Goal: Task Accomplishment & Management: Complete application form

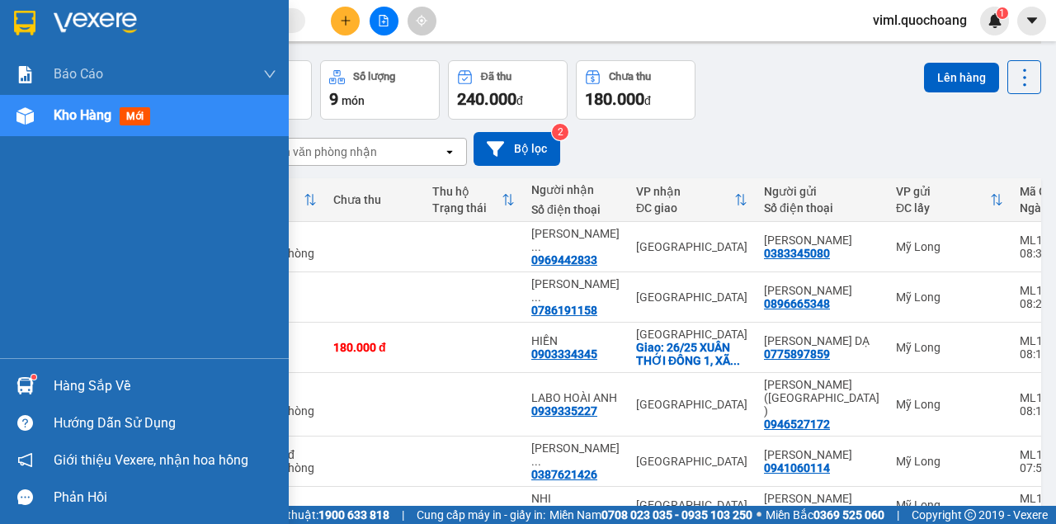
click at [56, 134] on div "Kho hàng mới" at bounding box center [165, 115] width 223 height 41
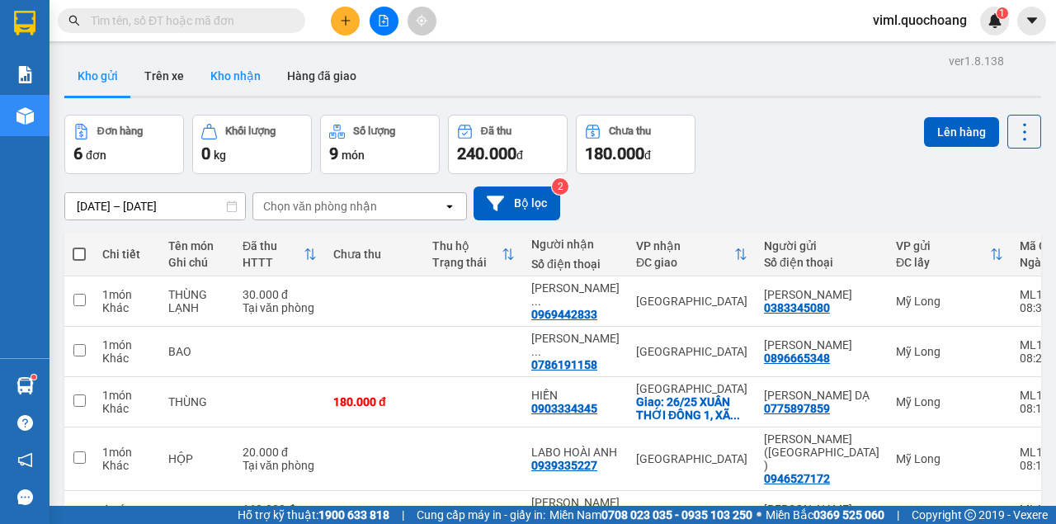
click at [227, 72] on button "Kho nhận" at bounding box center [235, 76] width 77 height 40
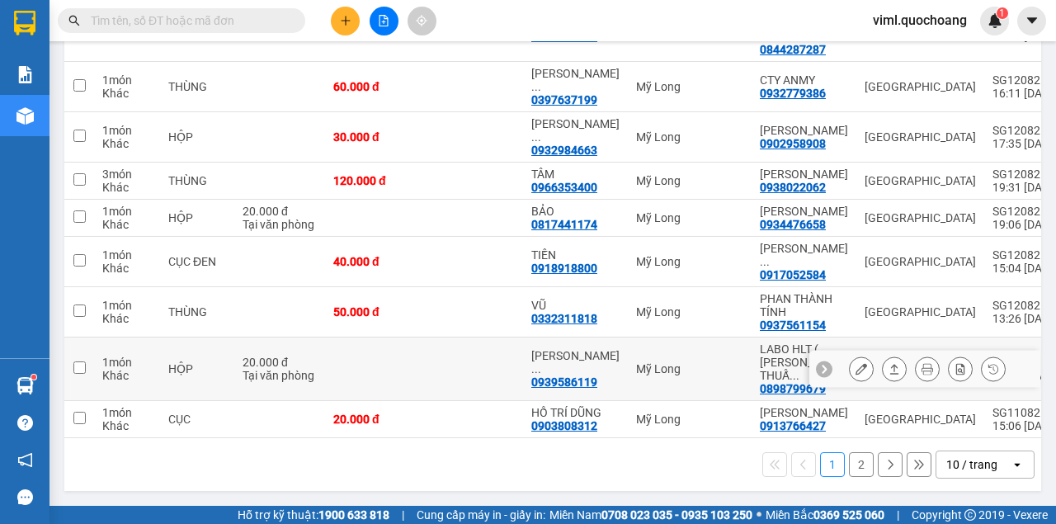
scroll to position [337, 0]
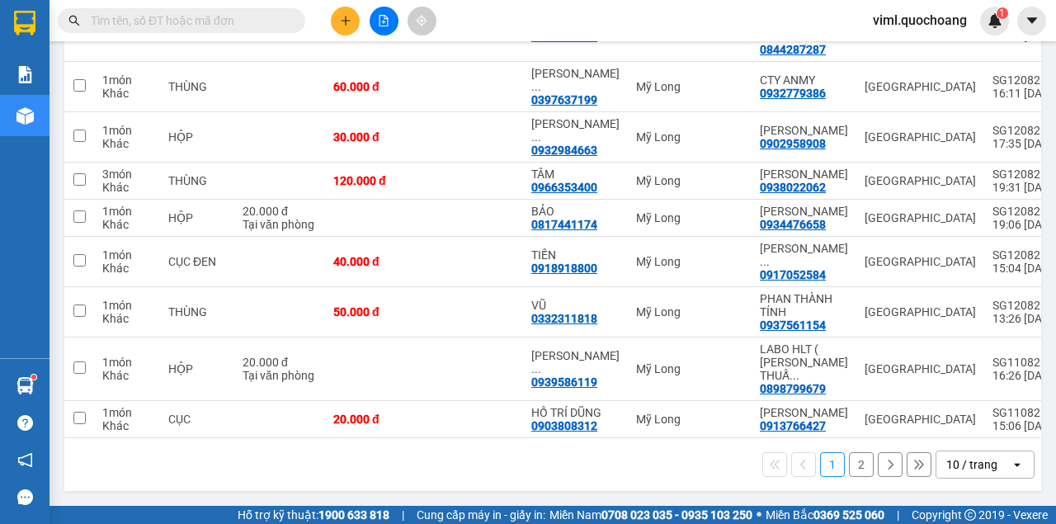
click at [960, 465] on div "10 / trang" at bounding box center [971, 464] width 51 height 16
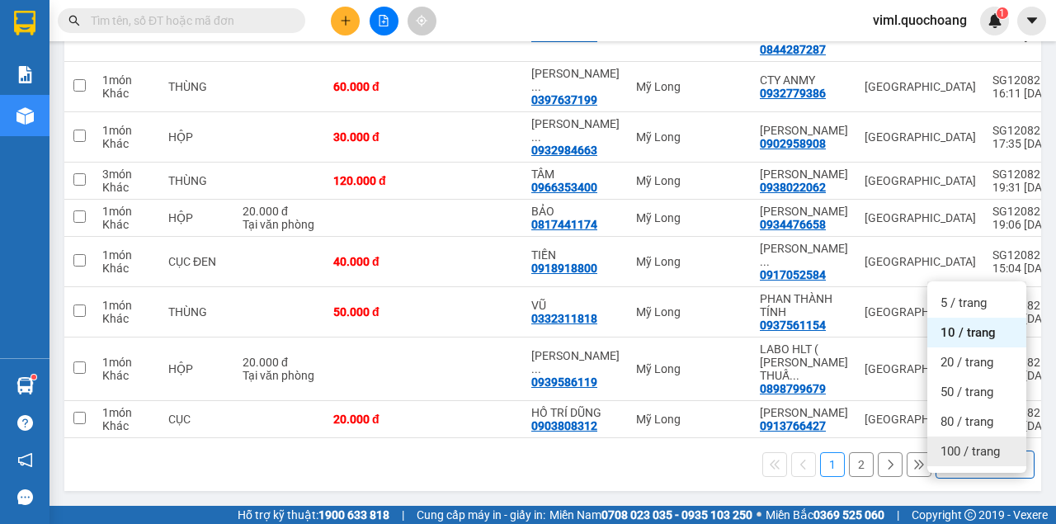
click at [950, 443] on span "100 / trang" at bounding box center [969, 451] width 59 height 16
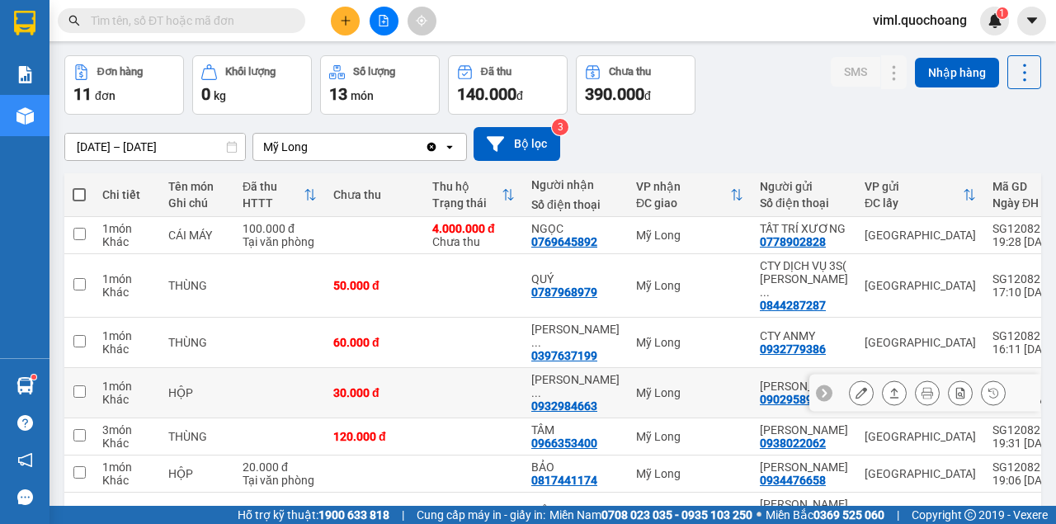
scroll to position [57, 0]
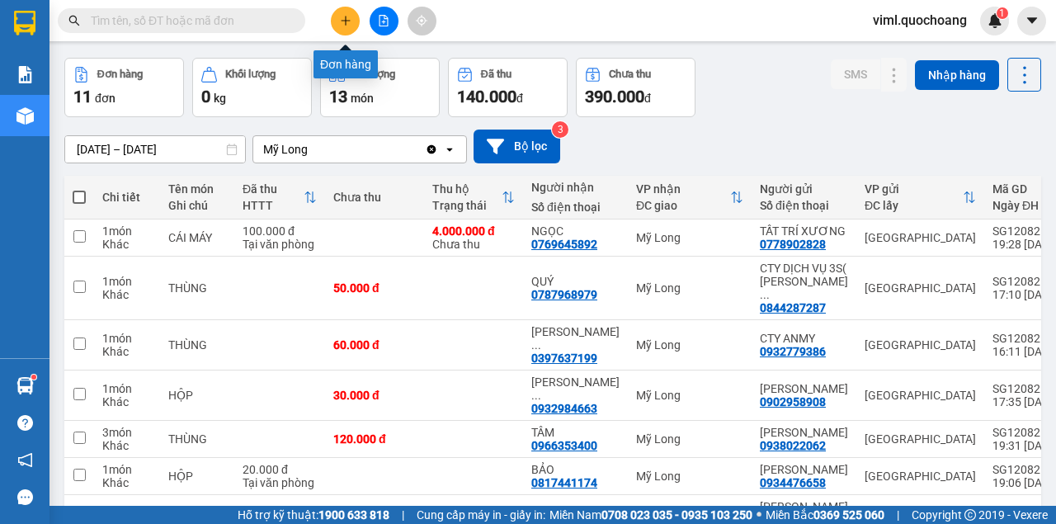
click at [341, 25] on icon "plus" at bounding box center [346, 21] width 12 height 12
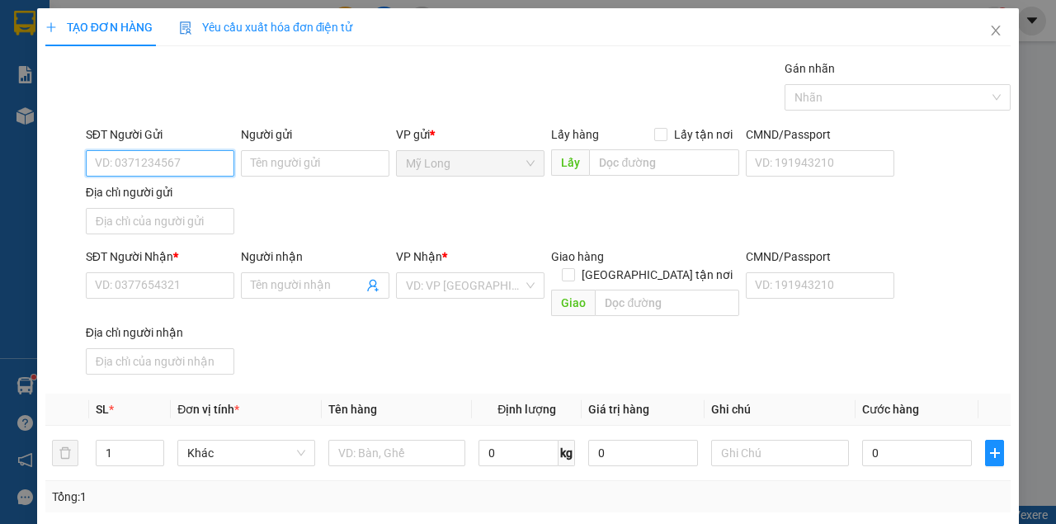
click at [155, 175] on input "SĐT Người Gửi" at bounding box center [160, 163] width 148 height 26
click at [163, 172] on input "SĐT Người Gửi" at bounding box center [160, 163] width 148 height 26
click at [203, 162] on input "SĐT Người Gửi" at bounding box center [160, 163] width 148 height 26
type input "0907779870"
click at [205, 200] on div "0907779870 - CHÚ DŨNG" at bounding box center [160, 195] width 131 height 18
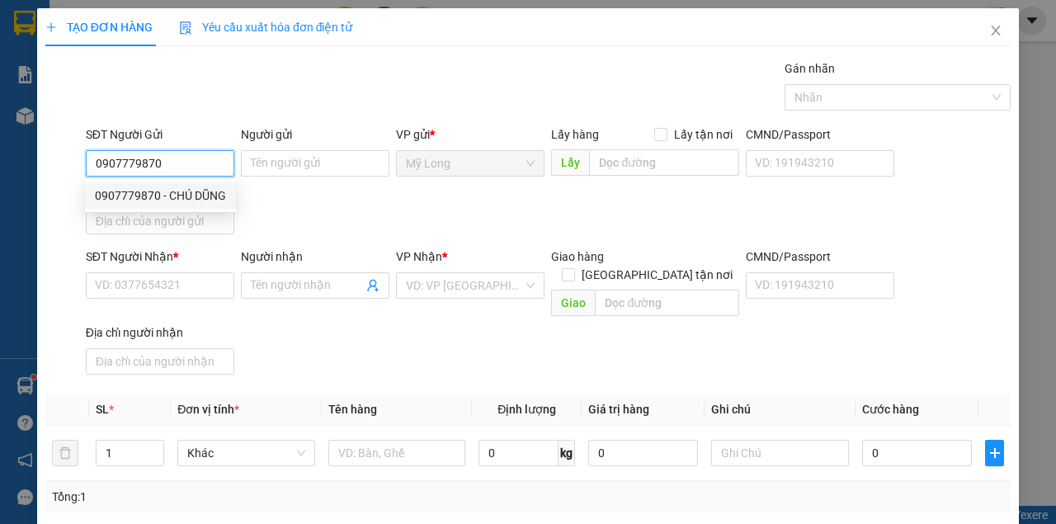
type input "CHÚ DŨNG"
type input "0907779870"
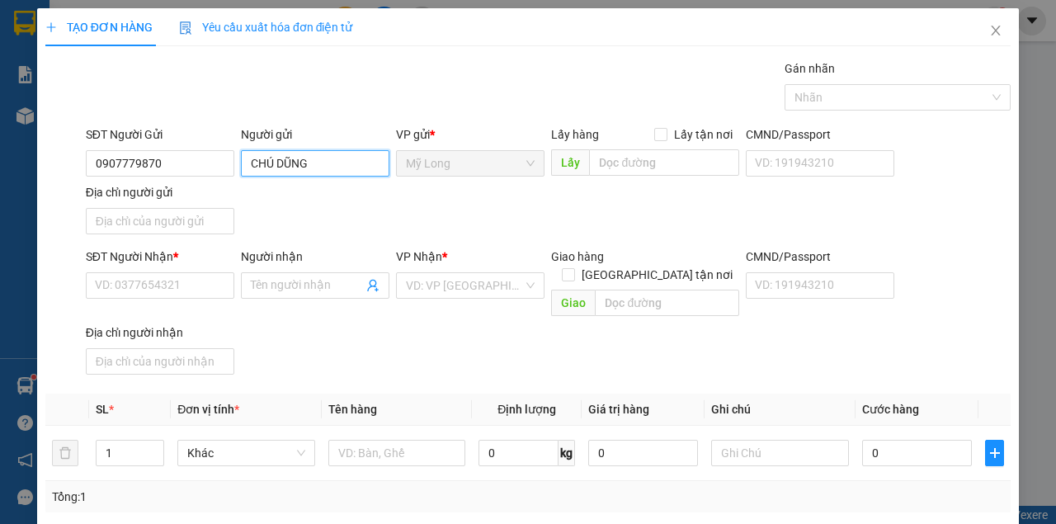
drag, startPoint x: 323, startPoint y: 171, endPoint x: 240, endPoint y: 183, distance: 84.2
click at [242, 181] on div "Người gửi CHÚ DŨNG CHÚ DŨNG" at bounding box center [315, 154] width 155 height 58
type input "[PERSON_NAME]"
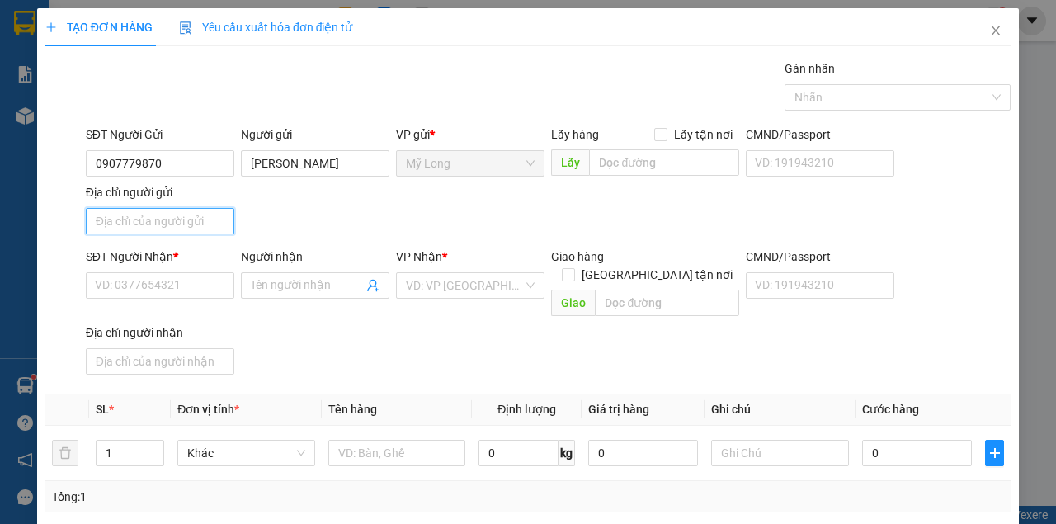
click at [216, 217] on input "Địa chỉ người gửi" at bounding box center [160, 221] width 148 height 26
type input "TỔ 8 ẤP 1 BÌNH HÀNG [GEOGRAPHIC_DATA]"
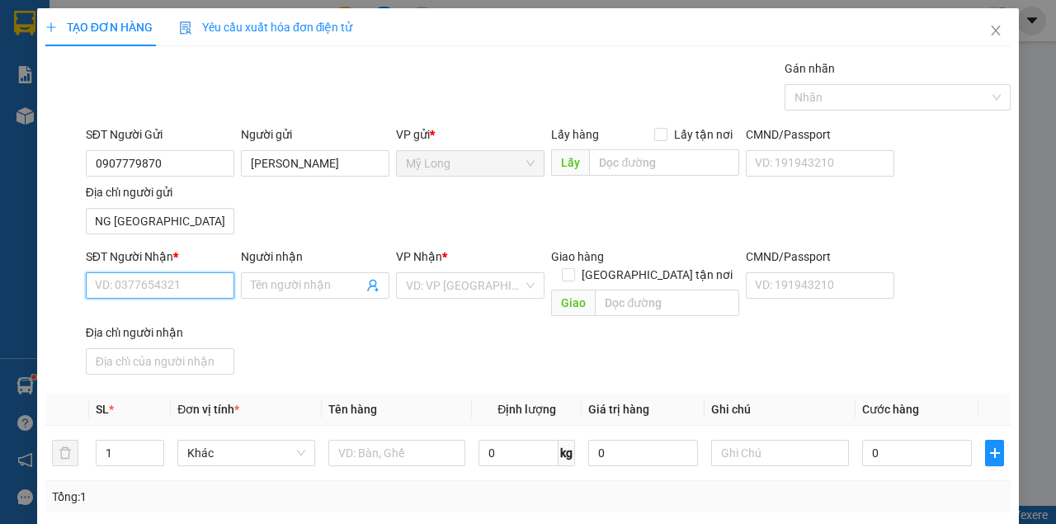
scroll to position [0, 0]
click at [118, 285] on input "SĐT Người Nhận *" at bounding box center [160, 285] width 148 height 26
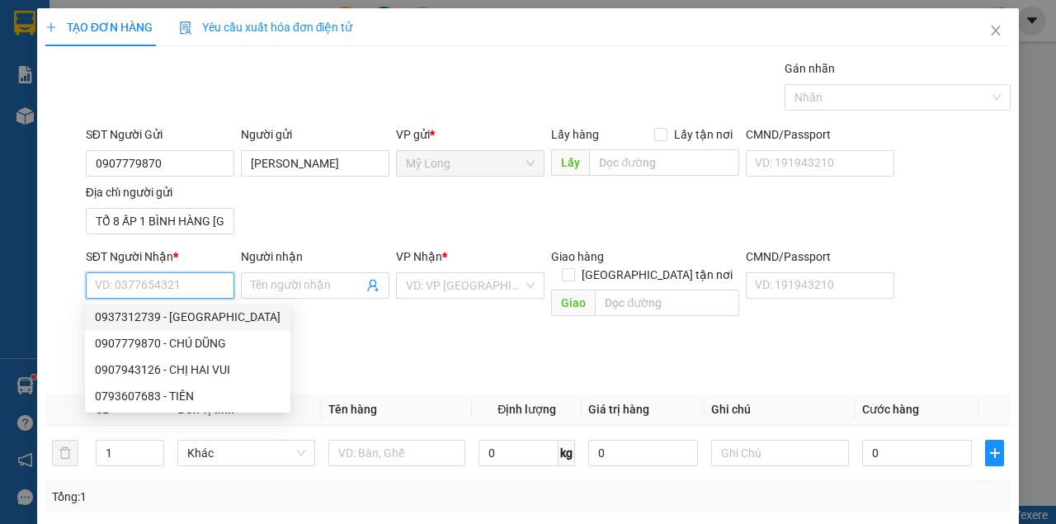
click at [170, 280] on input "SĐT Người Nhận *" at bounding box center [160, 285] width 148 height 26
click at [205, 320] on div "0937312739 - [GEOGRAPHIC_DATA]" at bounding box center [188, 317] width 186 height 18
type input "0937312739"
type input "[PERSON_NAME]"
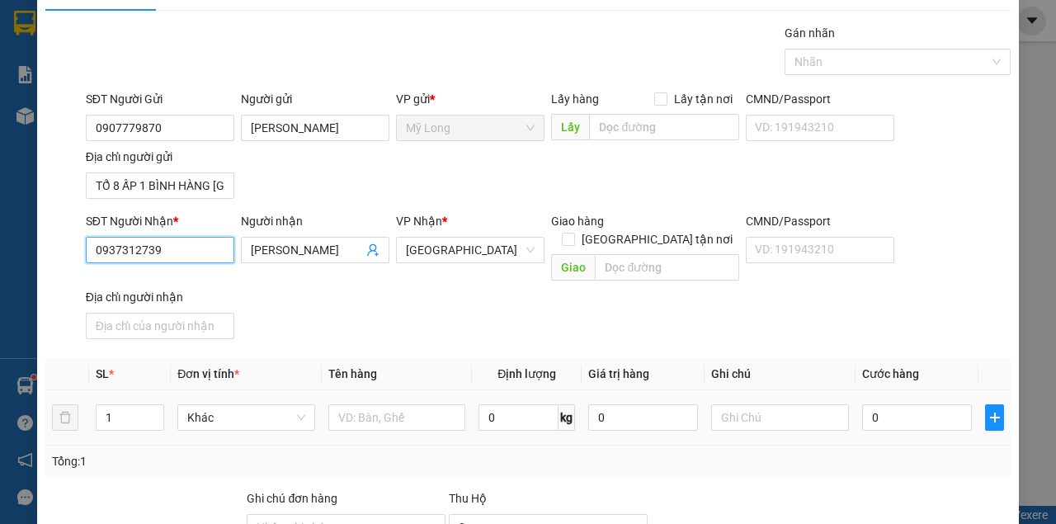
scroll to position [54, 0]
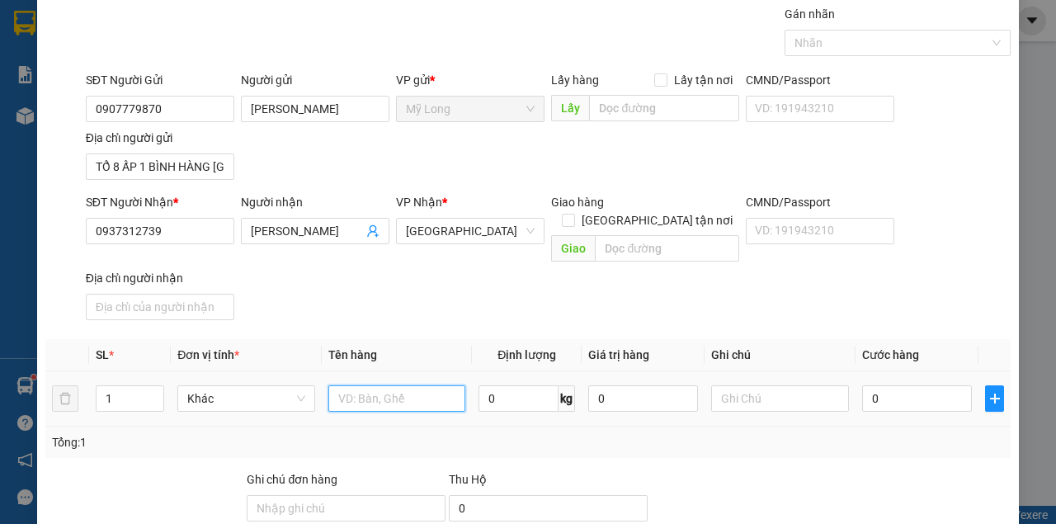
click at [383, 385] on input "text" at bounding box center [397, 398] width 138 height 26
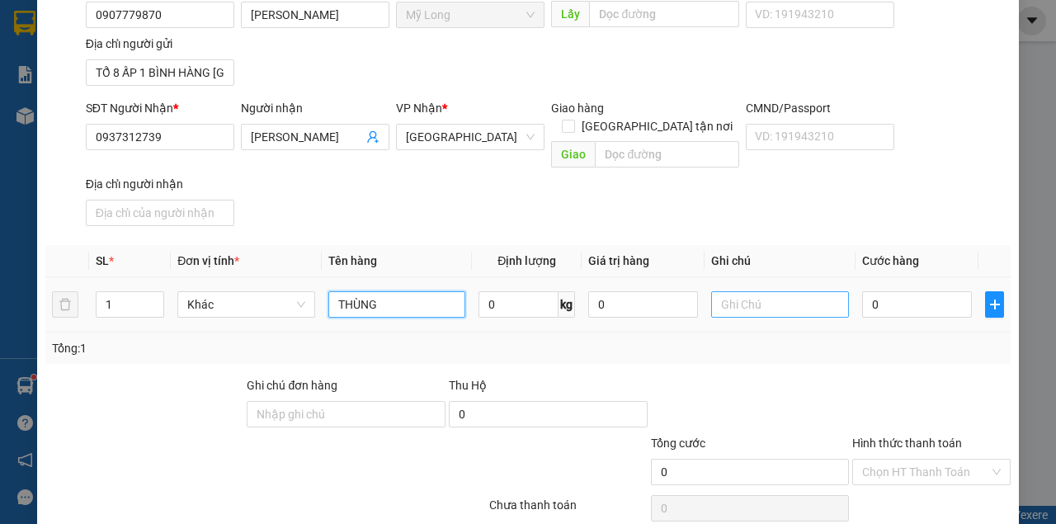
scroll to position [198, 0]
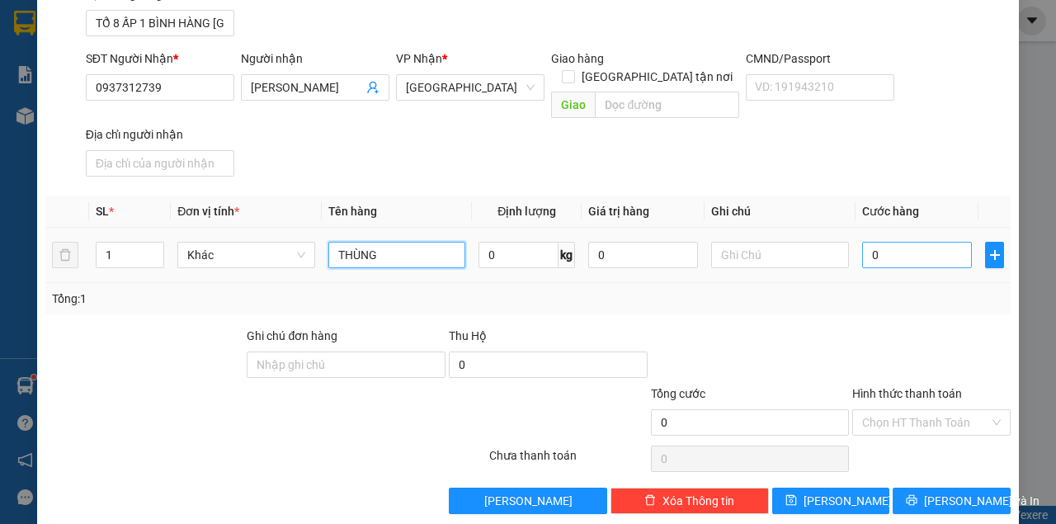
type input "THÙNG"
click at [903, 245] on input "0" at bounding box center [917, 255] width 110 height 26
type input "3"
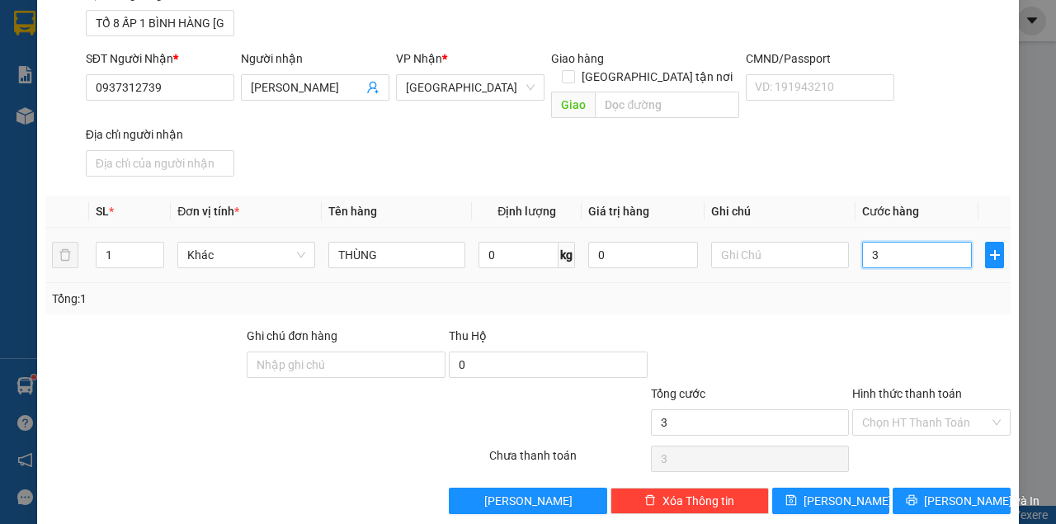
type input "30"
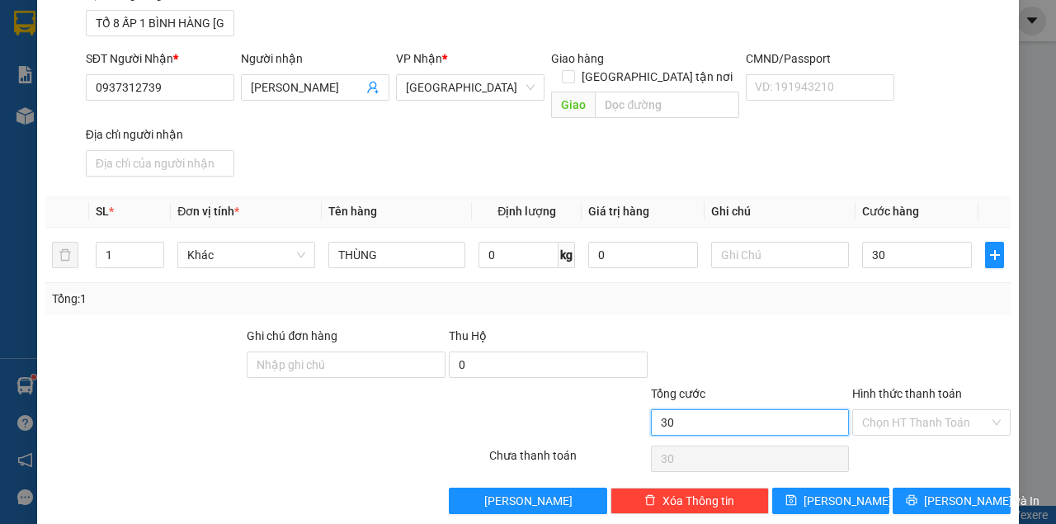
type input "30.000"
click at [745, 409] on input "30.000" at bounding box center [750, 422] width 199 height 26
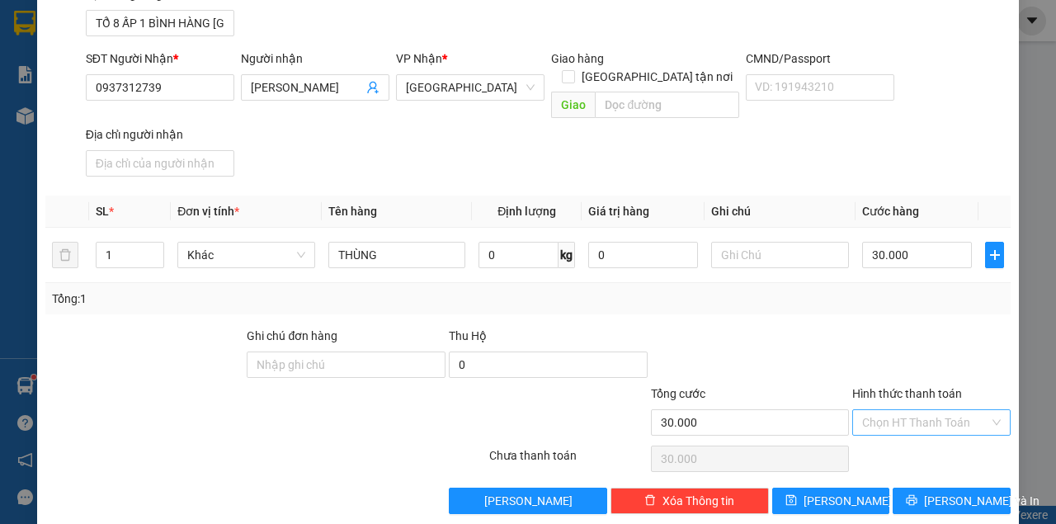
click at [923, 410] on input "Hình thức thanh toán" at bounding box center [925, 422] width 127 height 25
click at [914, 444] on div "Tại văn phòng" at bounding box center [924, 435] width 157 height 26
type input "0"
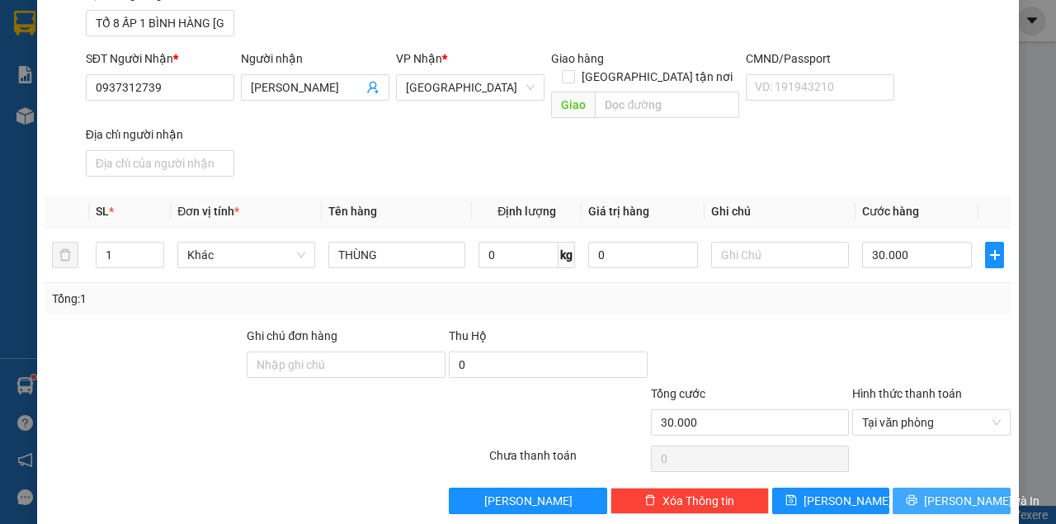
click at [950, 492] on span "[PERSON_NAME] và In" at bounding box center [981, 501] width 115 height 18
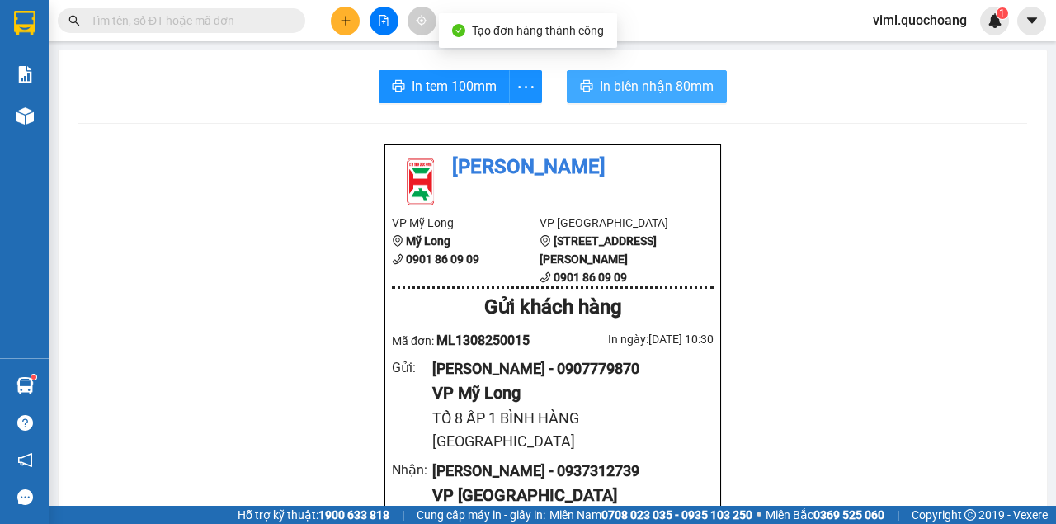
click at [673, 87] on span "In biên nhận 80mm" at bounding box center [657, 86] width 114 height 21
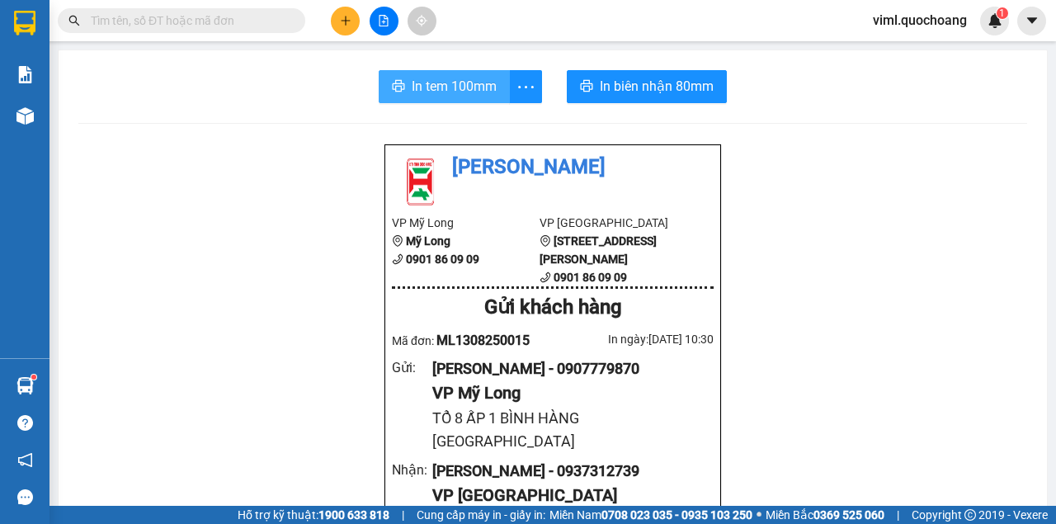
click at [447, 90] on span "In tem 100mm" at bounding box center [454, 86] width 85 height 21
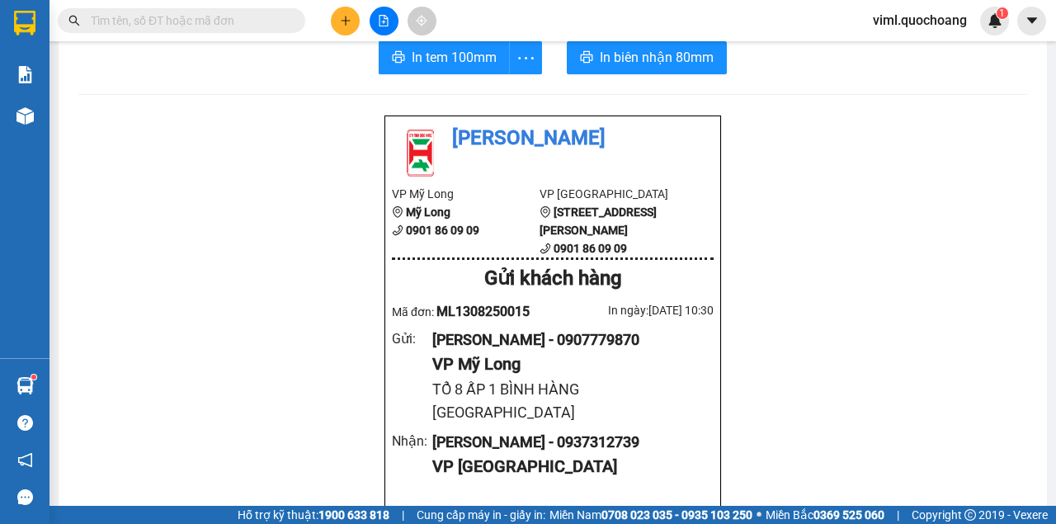
scroll to position [54, 0]
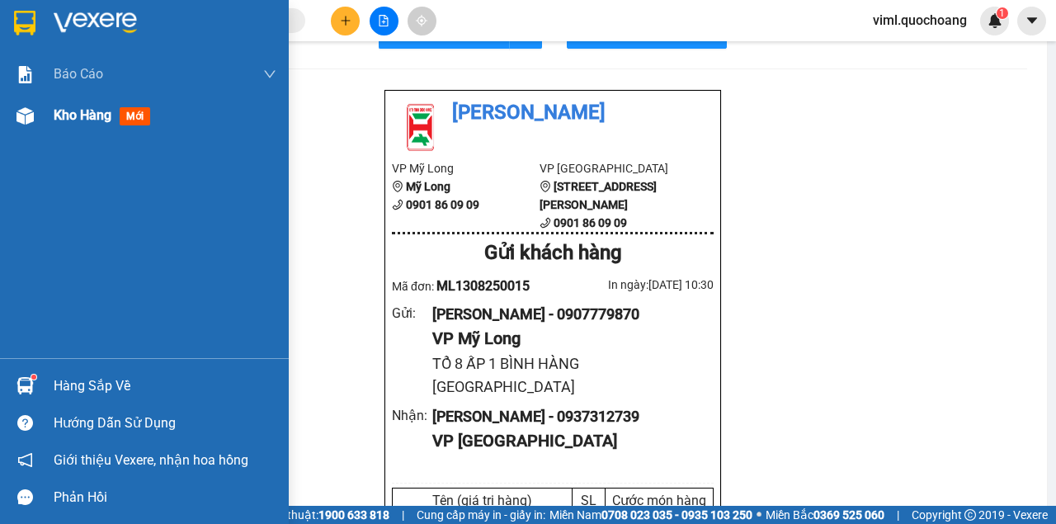
click at [104, 120] on span "Kho hàng" at bounding box center [83, 115] width 58 height 16
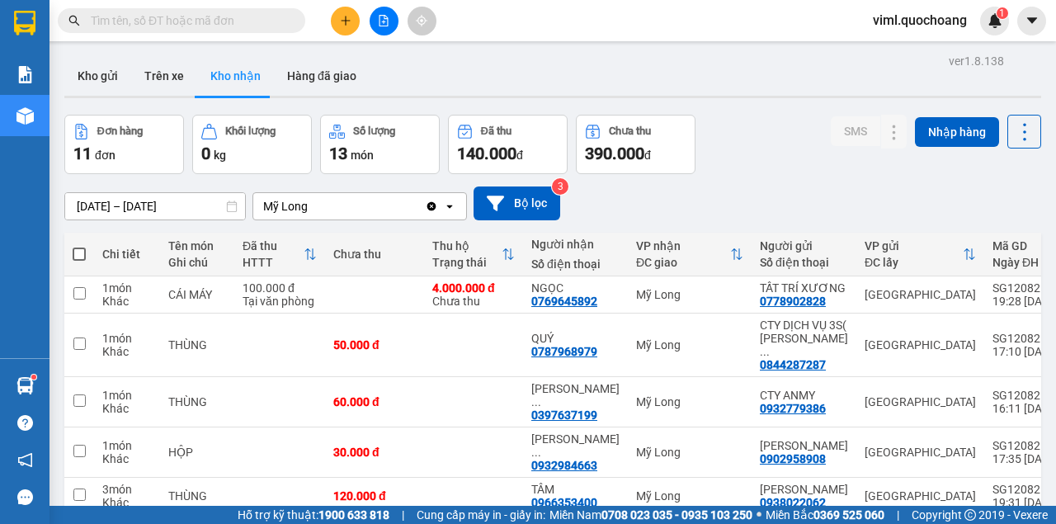
click at [225, 81] on button "Kho nhận" at bounding box center [235, 76] width 77 height 40
click at [130, 201] on input "[DATE] – [DATE]" at bounding box center [155, 206] width 180 height 26
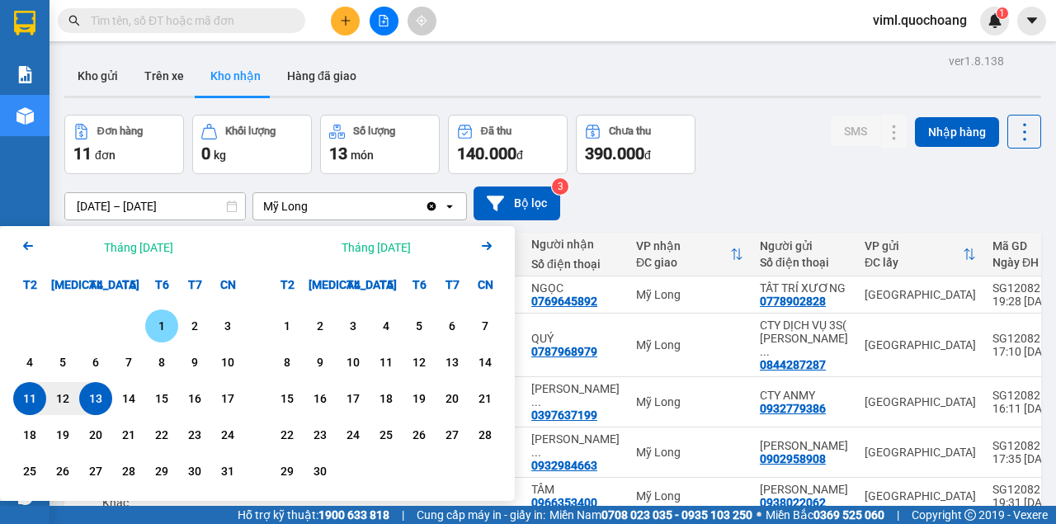
click at [155, 328] on div "1" at bounding box center [161, 326] width 23 height 20
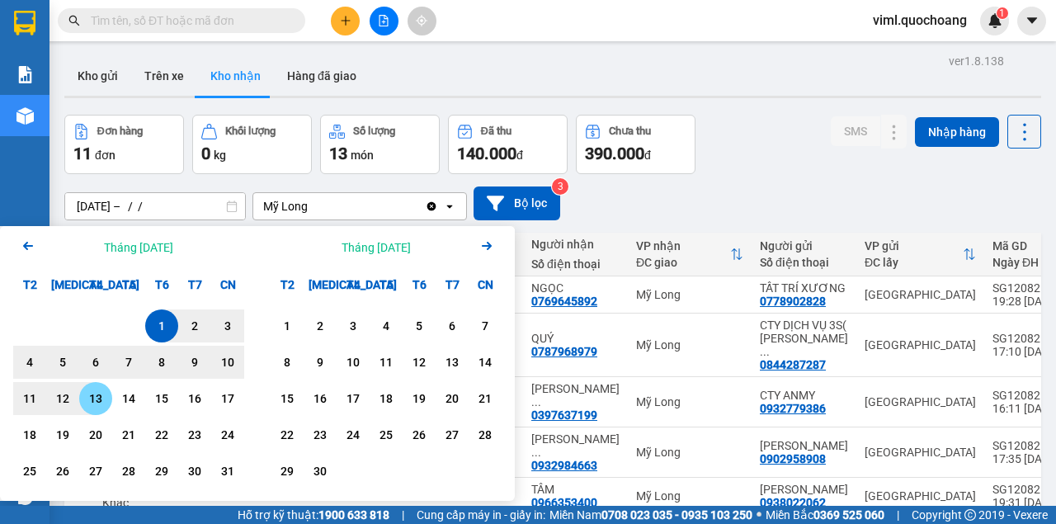
click at [108, 401] on div "13" at bounding box center [95, 398] width 33 height 33
type input "[DATE] – [DATE]"
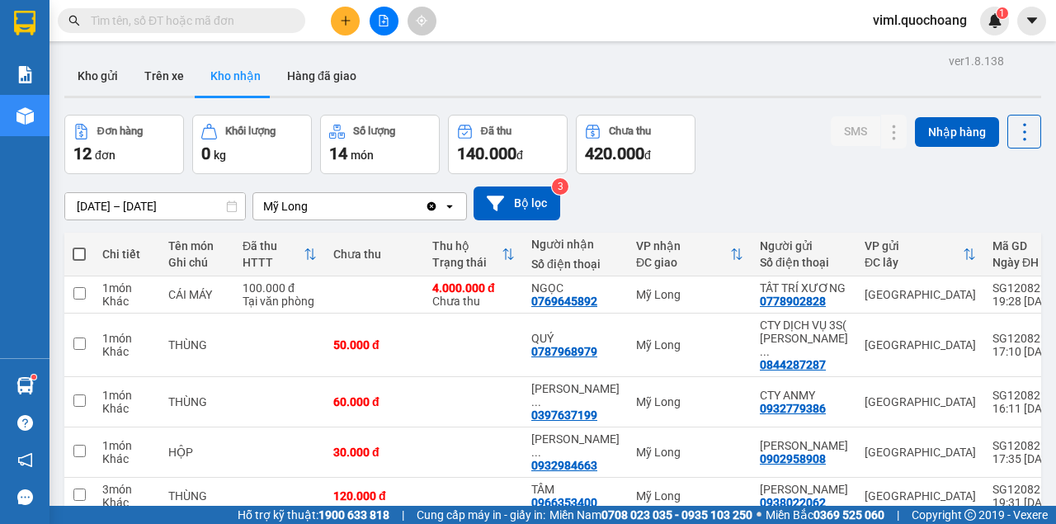
click at [99, 213] on input "[DATE] – [DATE]" at bounding box center [155, 206] width 180 height 26
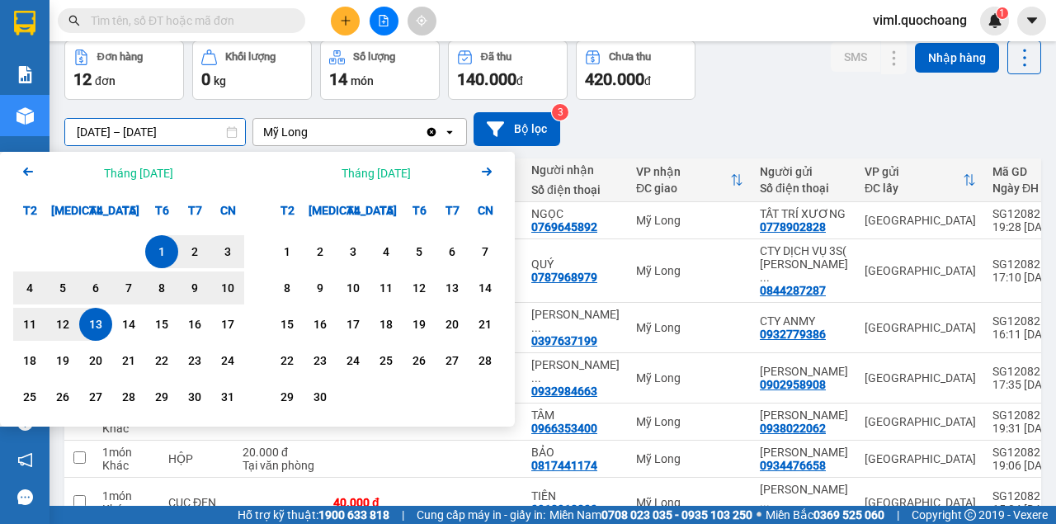
scroll to position [54, 0]
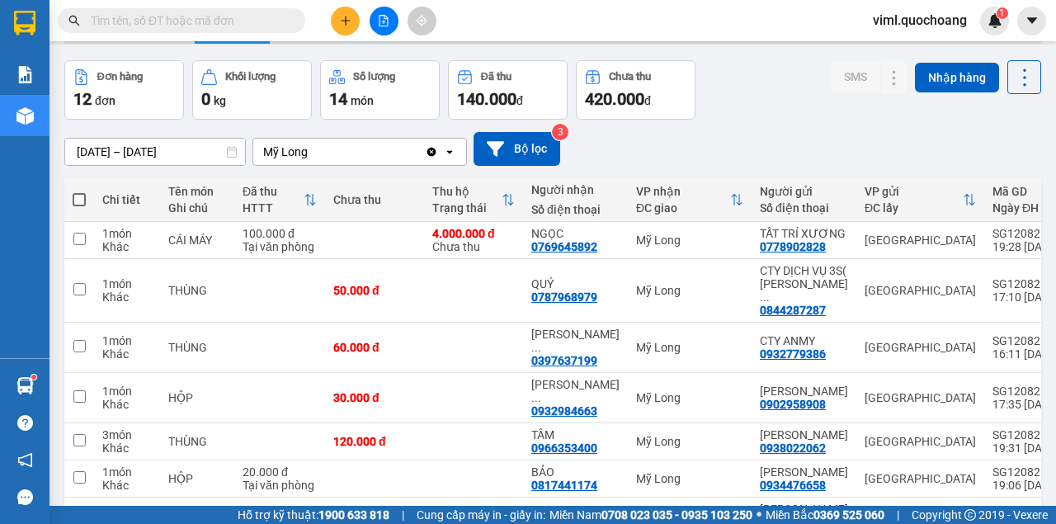
click at [754, 120] on div "[DATE] – [DATE] Press the down arrow key to interact with the calendar and sele…" at bounding box center [552, 149] width 977 height 59
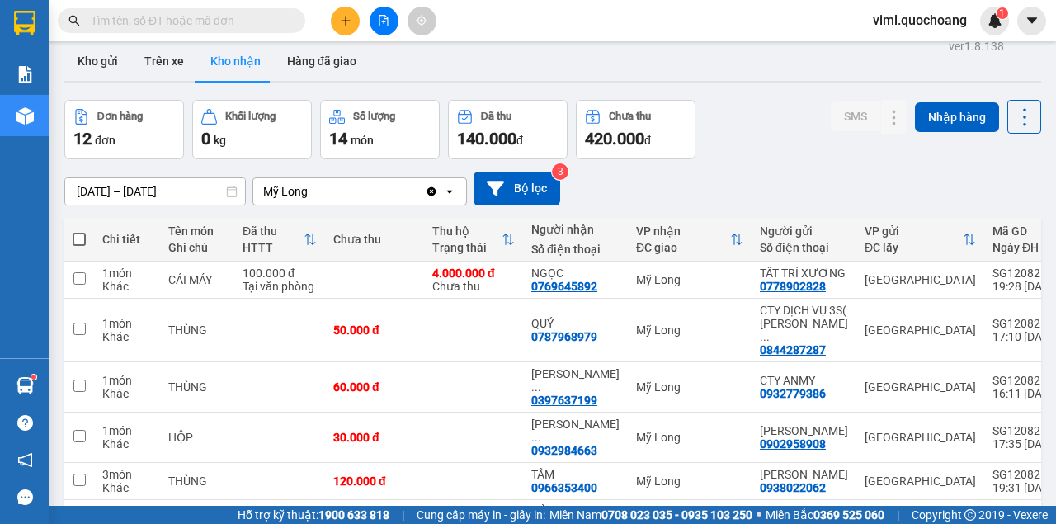
scroll to position [0, 0]
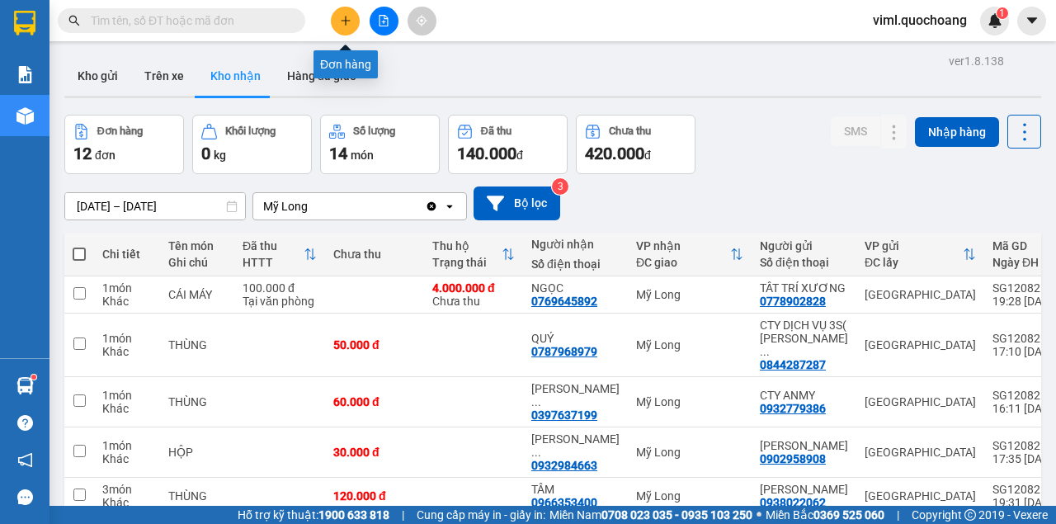
click at [343, 18] on icon "plus" at bounding box center [346, 21] width 12 height 12
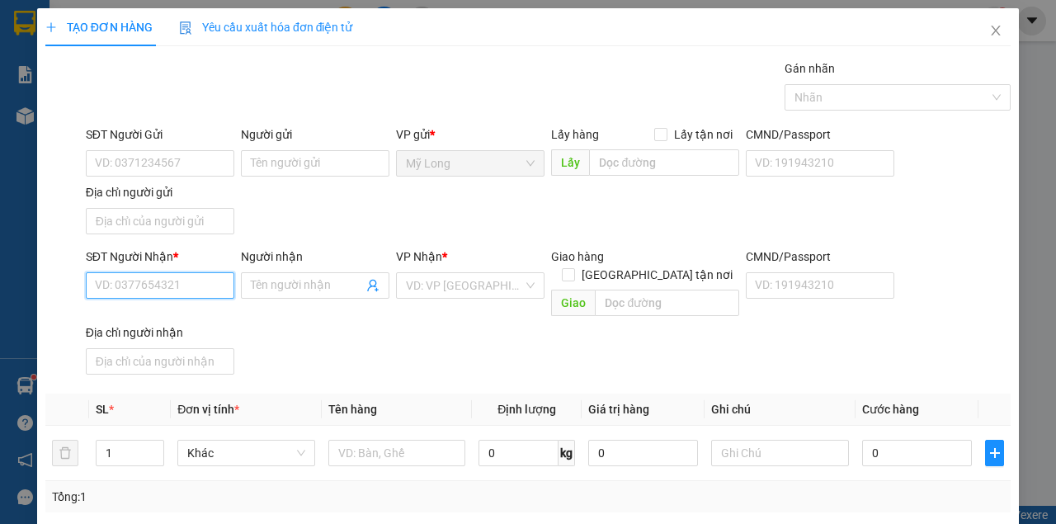
click at [195, 294] on input "SĐT Người Nhận *" at bounding box center [160, 285] width 148 height 26
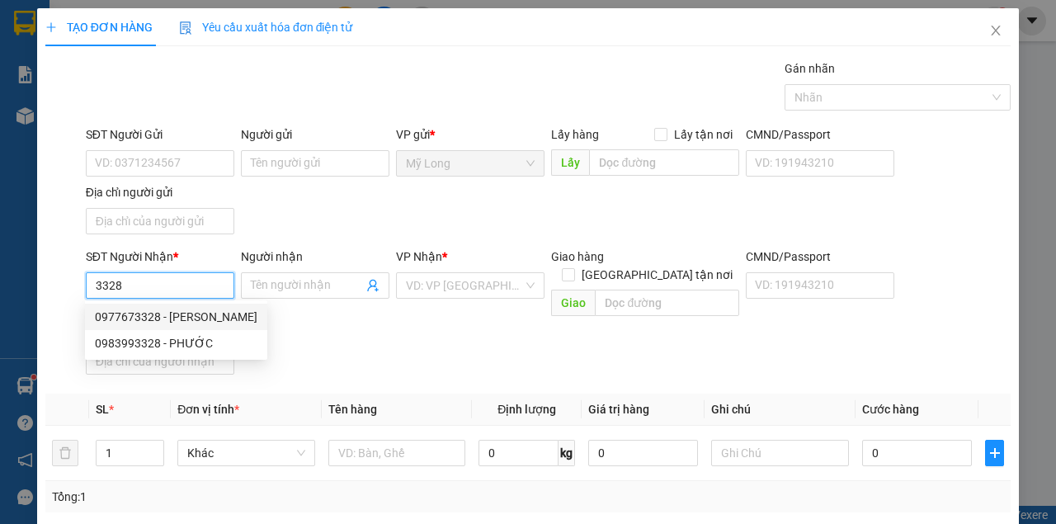
click at [188, 315] on div "0977673328 - [PERSON_NAME]" at bounding box center [176, 317] width 163 height 18
type input "0977673328"
type input "[PERSON_NAME]"
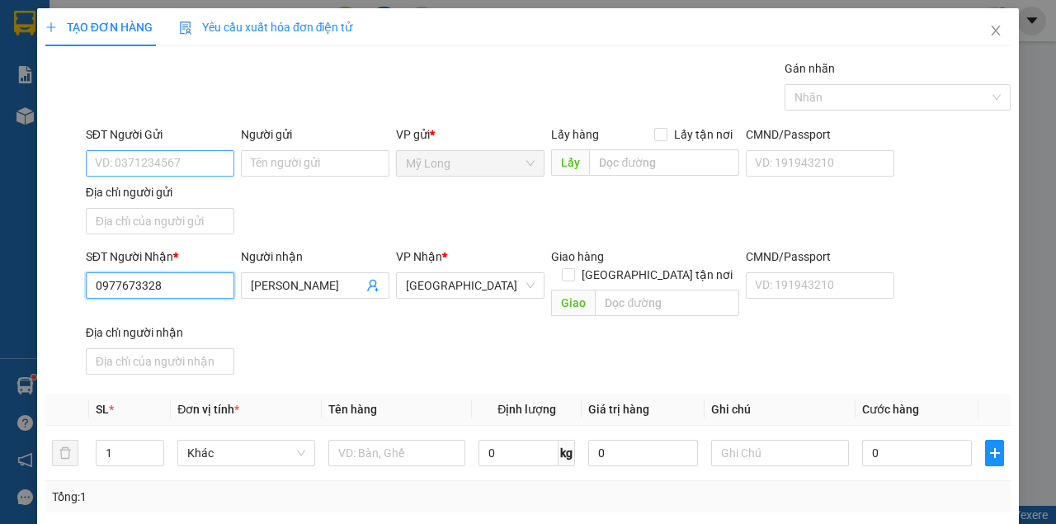
type input "0977673328"
click at [173, 171] on input "SĐT Người Gửi" at bounding box center [160, 163] width 148 height 26
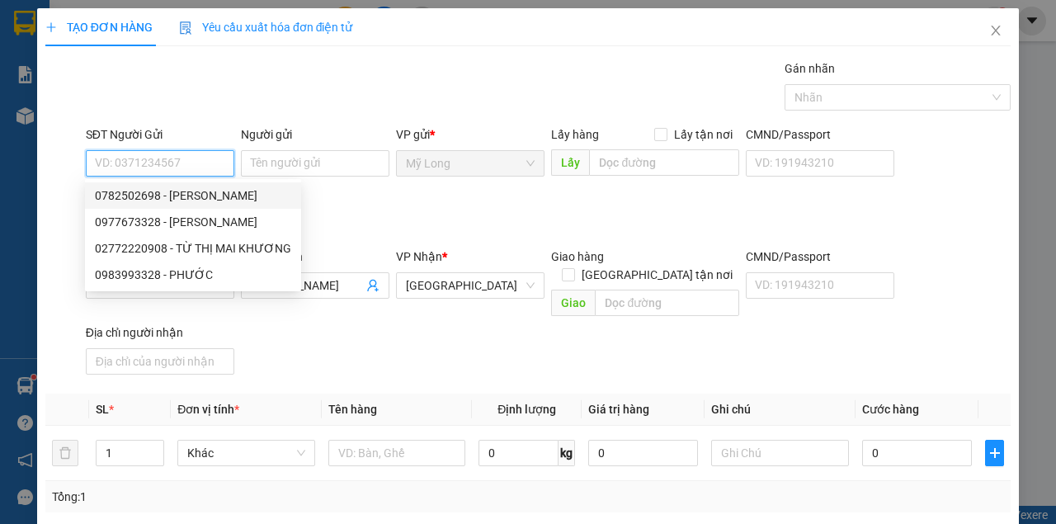
click at [195, 193] on div "0782502698 - [PERSON_NAME]" at bounding box center [193, 195] width 196 height 18
type input "0782502698"
type input "[PERSON_NAME]"
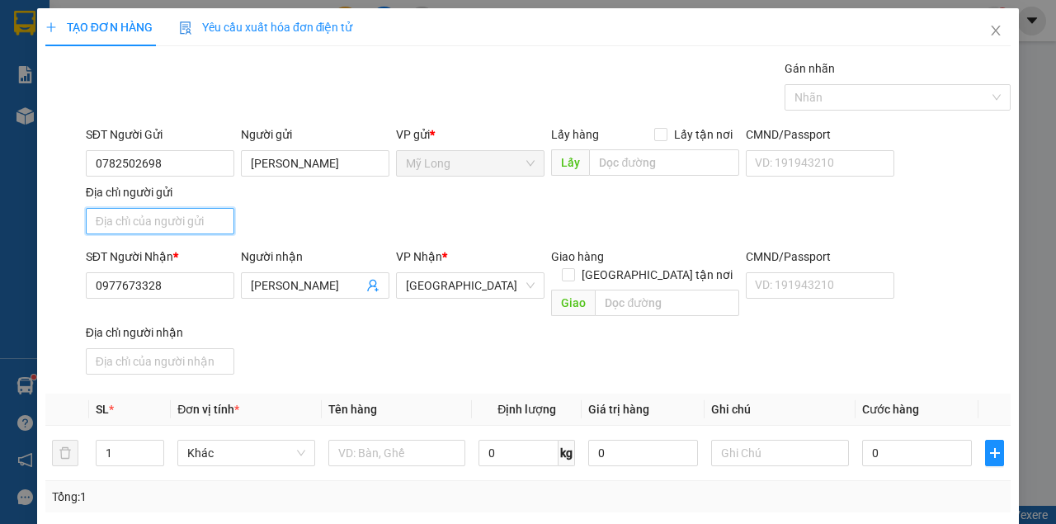
click at [189, 210] on input "Địa chỉ người gửi" at bounding box center [160, 221] width 148 height 26
click at [116, 219] on input "ẤP 1 [GEOGRAPHIC_DATA]" at bounding box center [160, 221] width 148 height 26
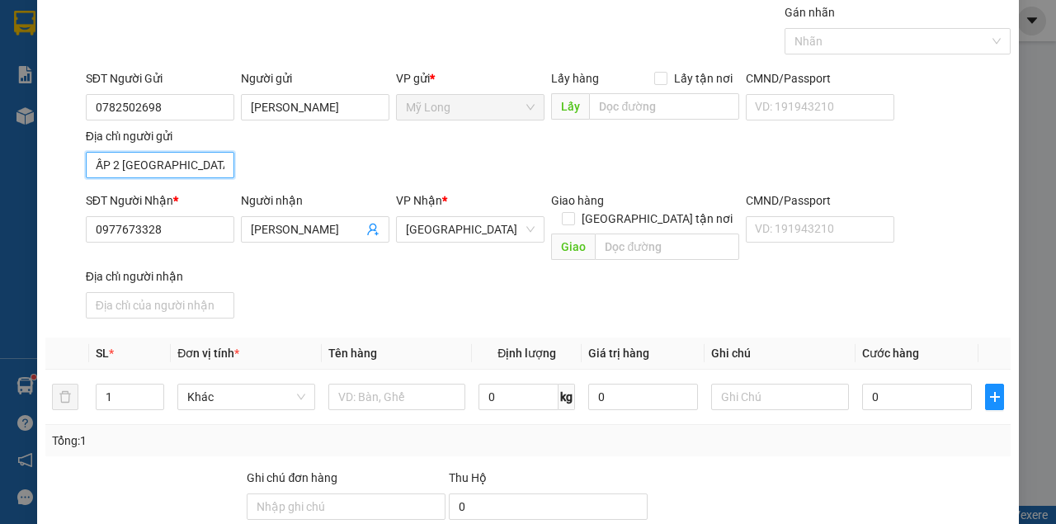
scroll to position [54, 0]
type input "ẤP 2 [GEOGRAPHIC_DATA]"
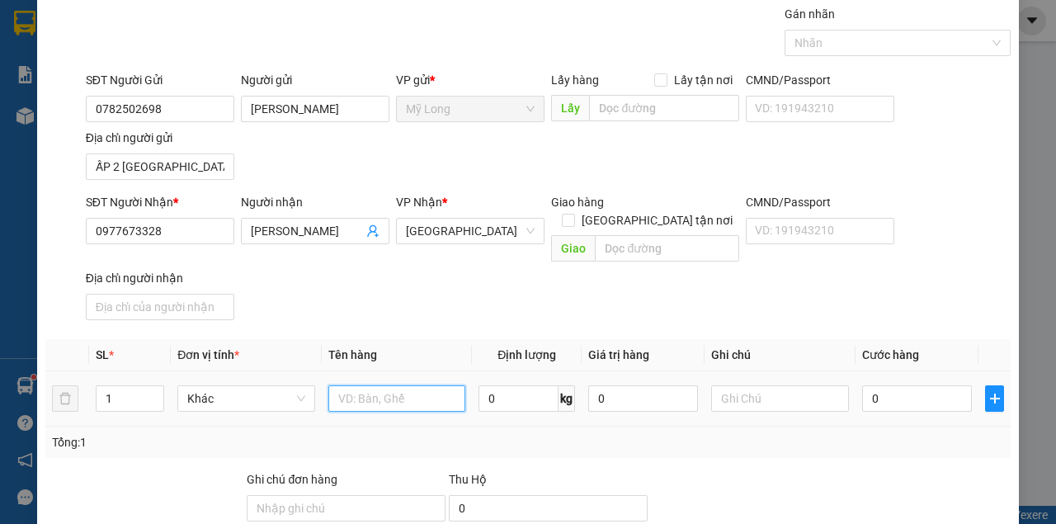
click at [412, 385] on input "text" at bounding box center [397, 398] width 138 height 26
type input "THÙNG"
click at [910, 388] on input "0" at bounding box center [917, 398] width 110 height 26
click at [931, 385] on input "0" at bounding box center [917, 398] width 110 height 26
type input "06"
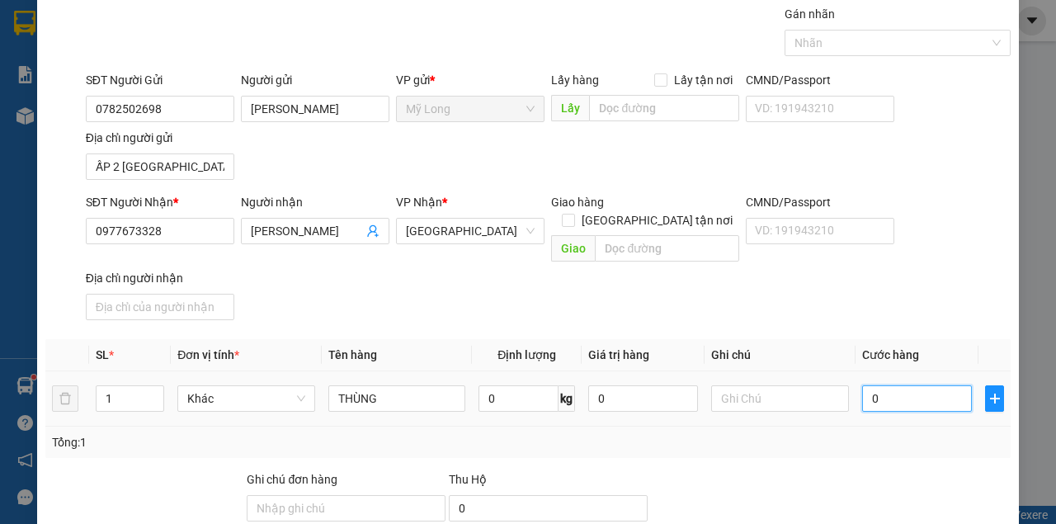
type input "6"
type input "060"
type input "60"
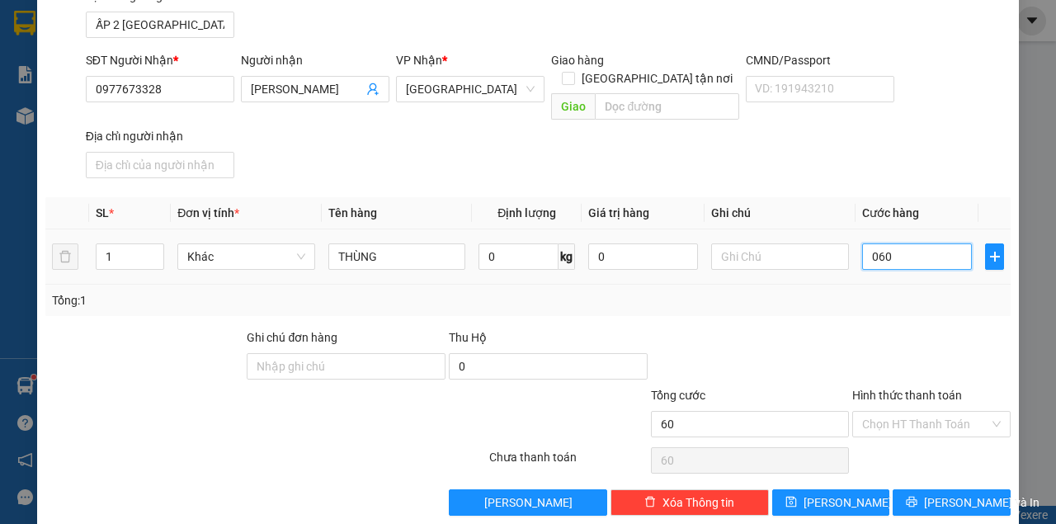
scroll to position [198, 0]
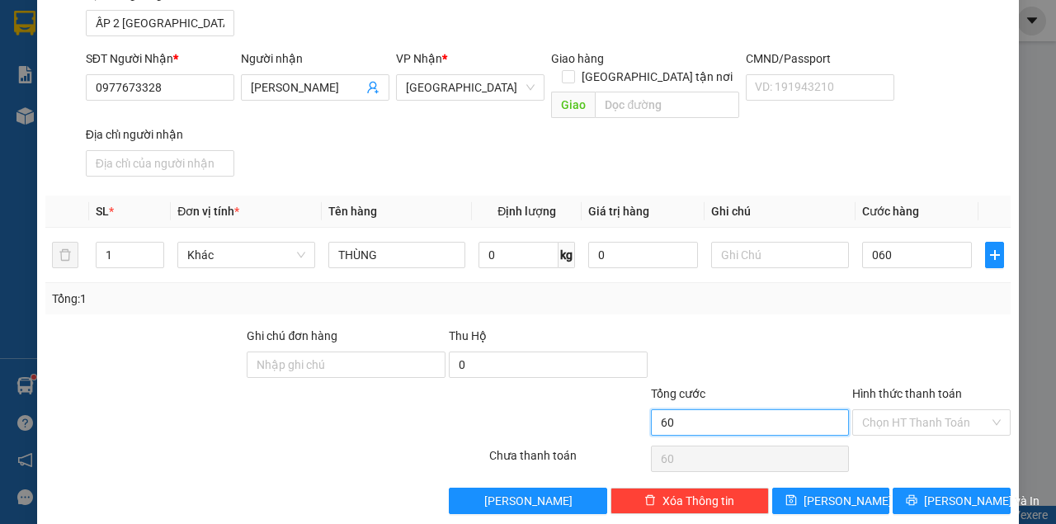
type input "60.000"
click at [777, 409] on input "60.000" at bounding box center [750, 422] width 199 height 26
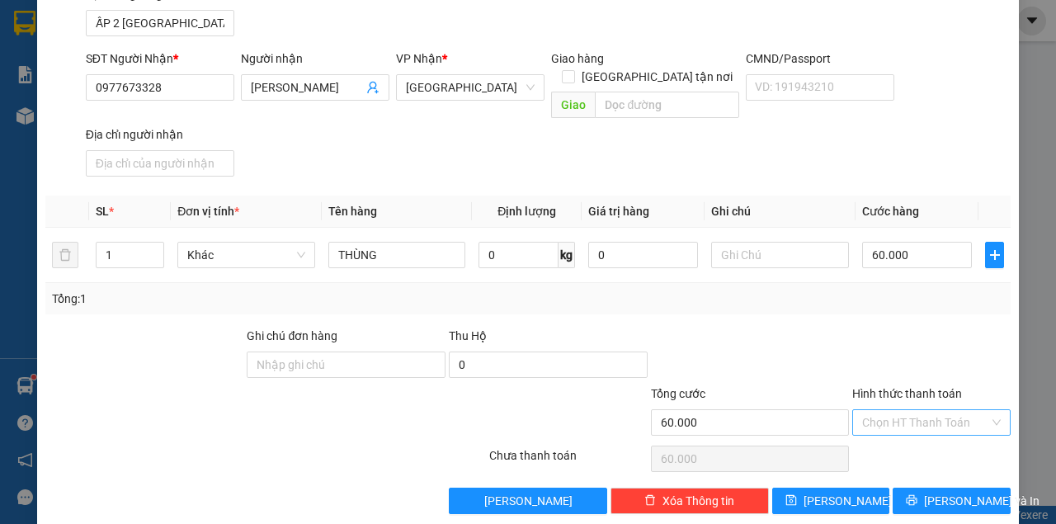
click at [935, 410] on input "Hình thức thanh toán" at bounding box center [925, 422] width 127 height 25
click at [919, 428] on div "Tại văn phòng" at bounding box center [923, 435] width 137 height 18
type input "0"
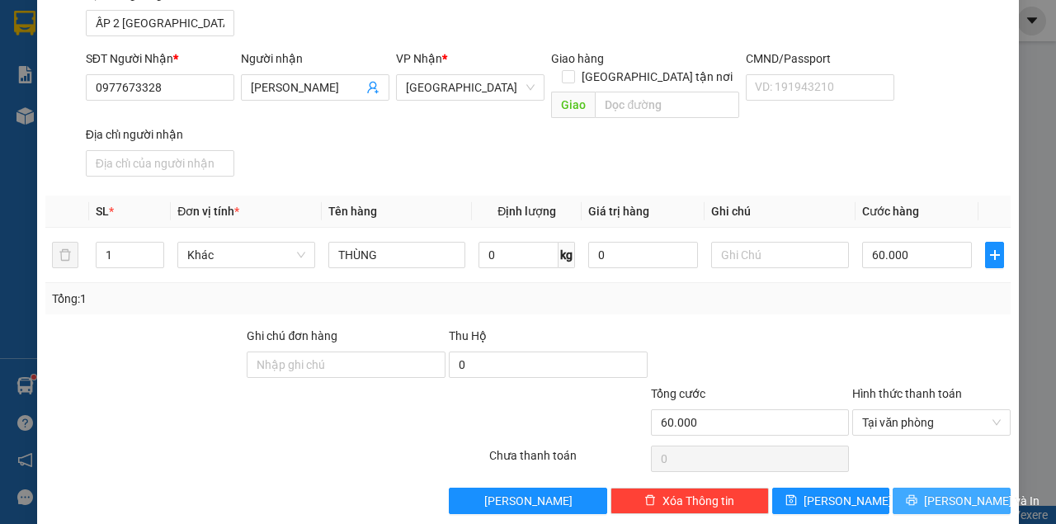
click at [939, 492] on span "[PERSON_NAME] và In" at bounding box center [981, 501] width 115 height 18
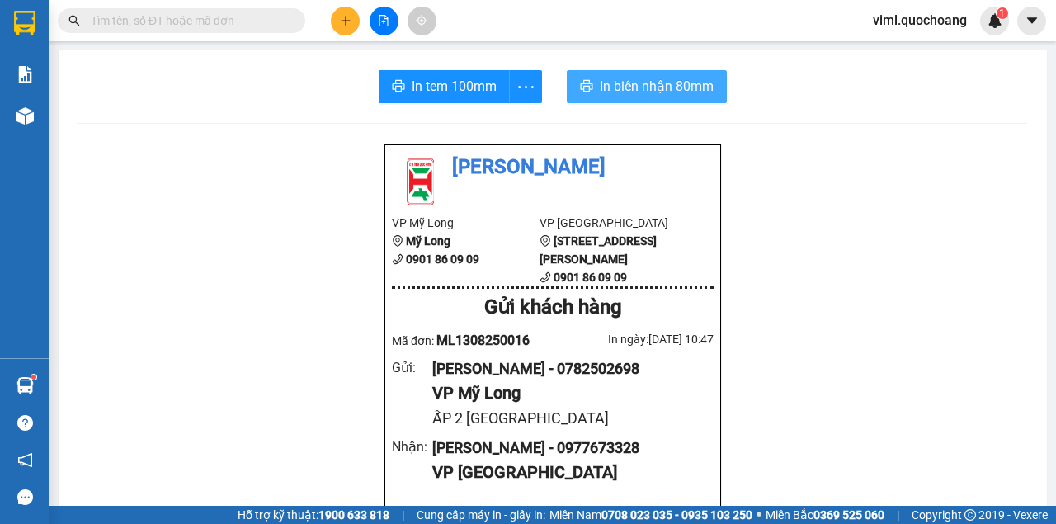
click at [639, 88] on span "In biên nhận 80mm" at bounding box center [657, 86] width 114 height 21
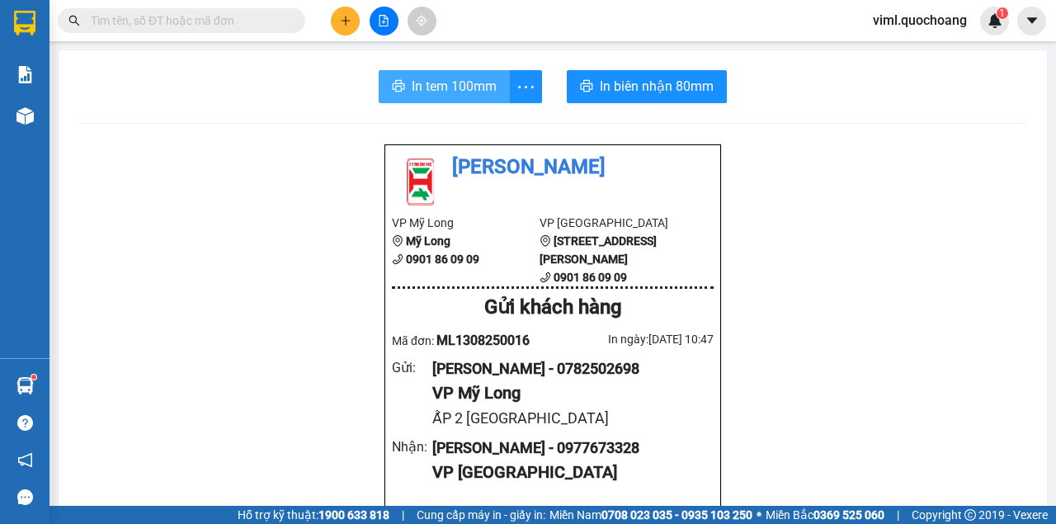
click at [441, 94] on span "In tem 100mm" at bounding box center [454, 86] width 85 height 21
